Goal: Check status: Check status

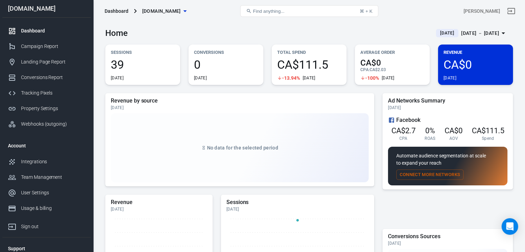
click at [486, 34] on div "[DATE] － [DATE]" at bounding box center [481, 33] width 38 height 9
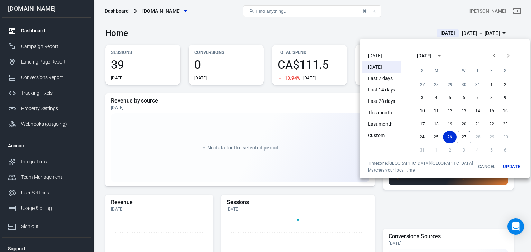
click at [379, 54] on li "Today" at bounding box center [381, 55] width 38 height 11
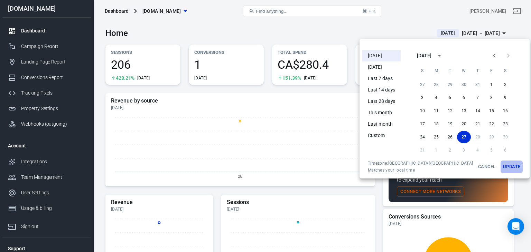
click at [500, 164] on button "Update" at bounding box center [511, 167] width 22 height 12
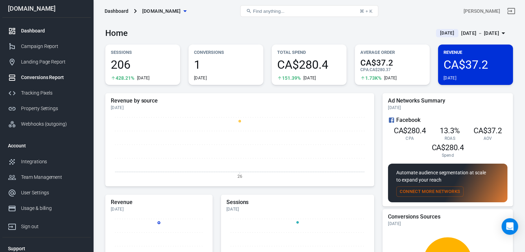
click at [41, 76] on div "Conversions Report" at bounding box center [53, 77] width 64 height 7
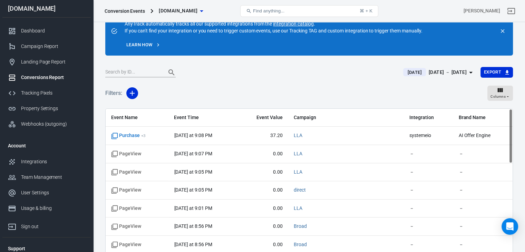
scroll to position [35, 0]
